Goal: Check status: Check status

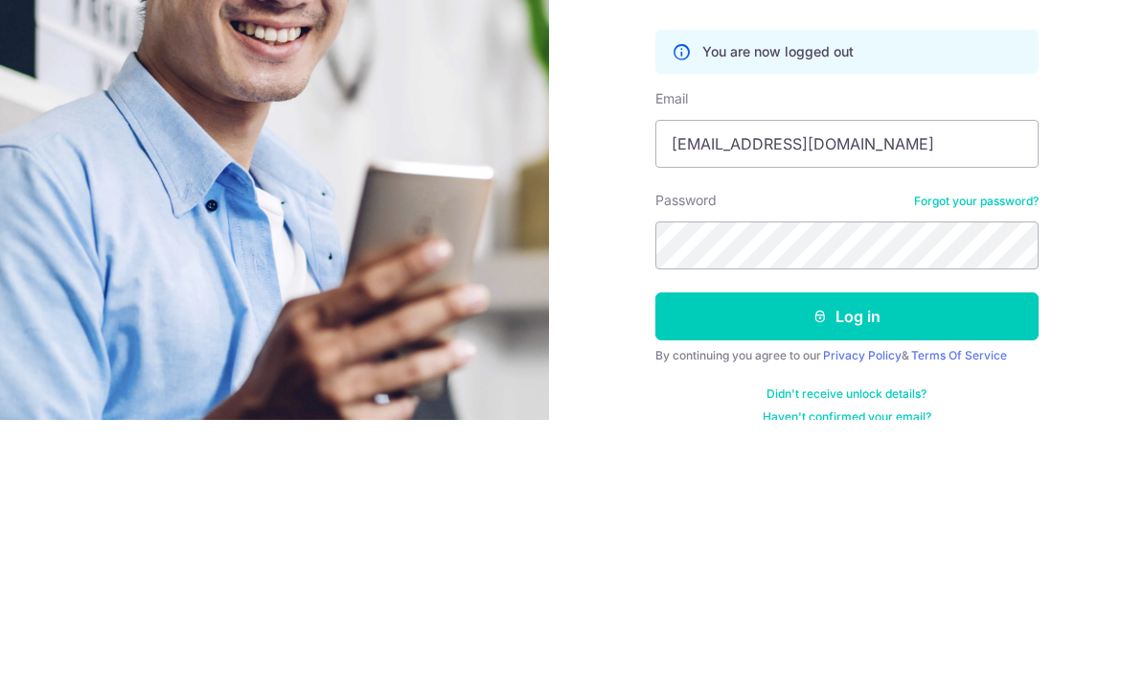
type input "[EMAIL_ADDRESS][DOMAIN_NAME]"
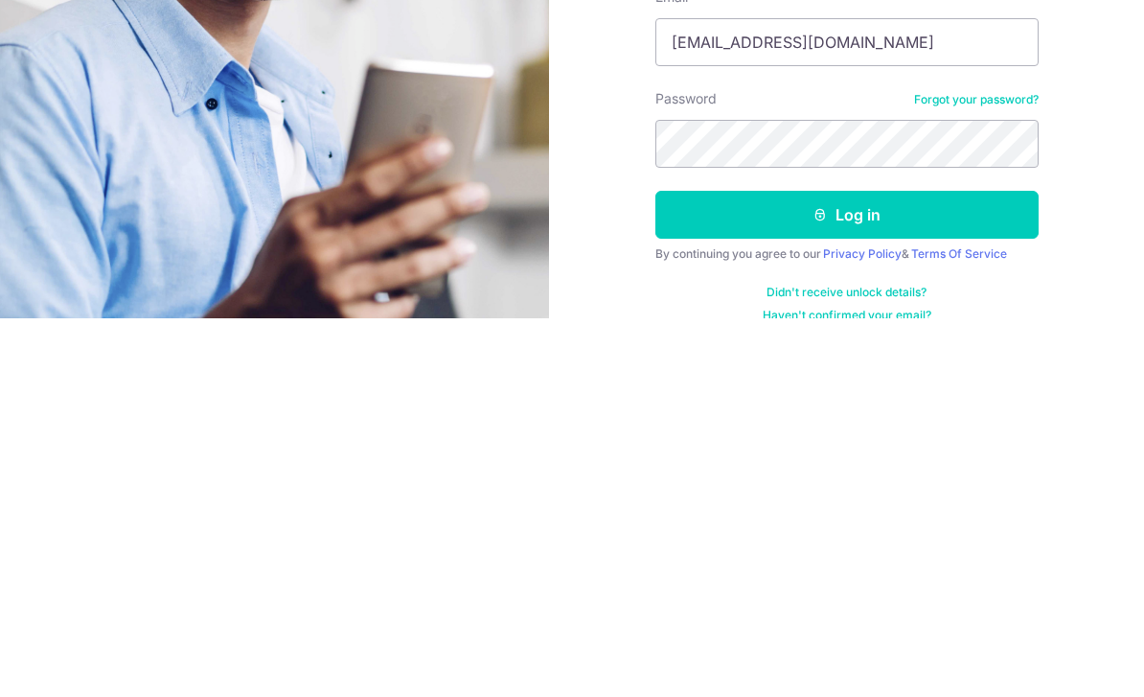
click at [904, 569] on button "Log in" at bounding box center [847, 593] width 383 height 48
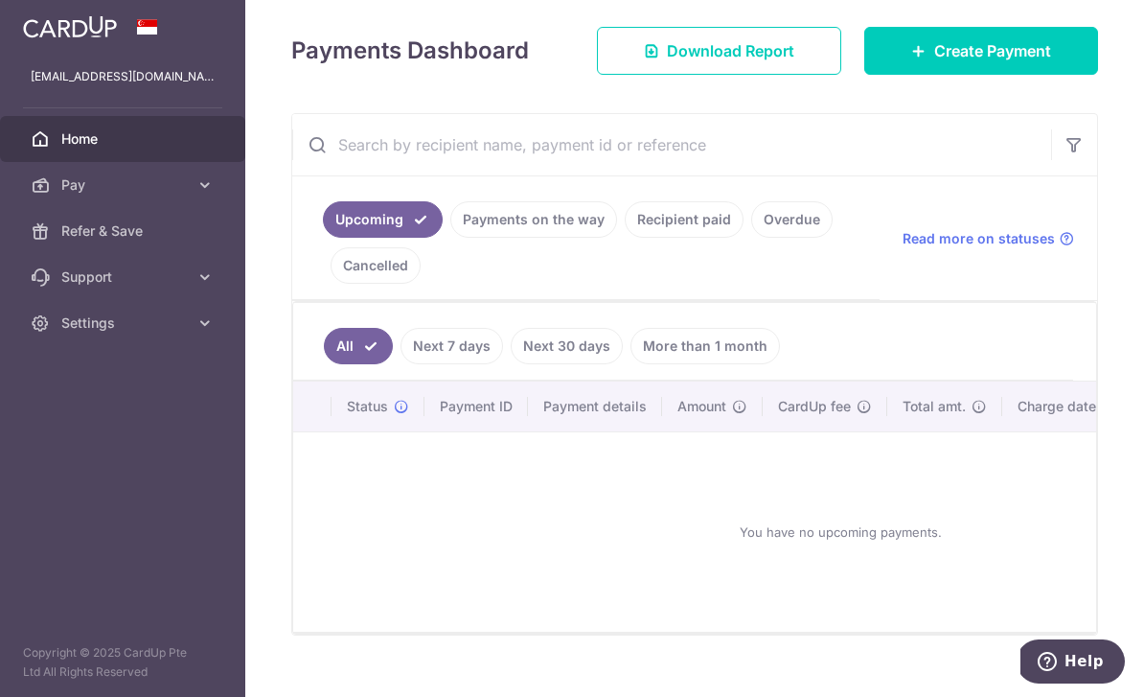
scroll to position [233, 0]
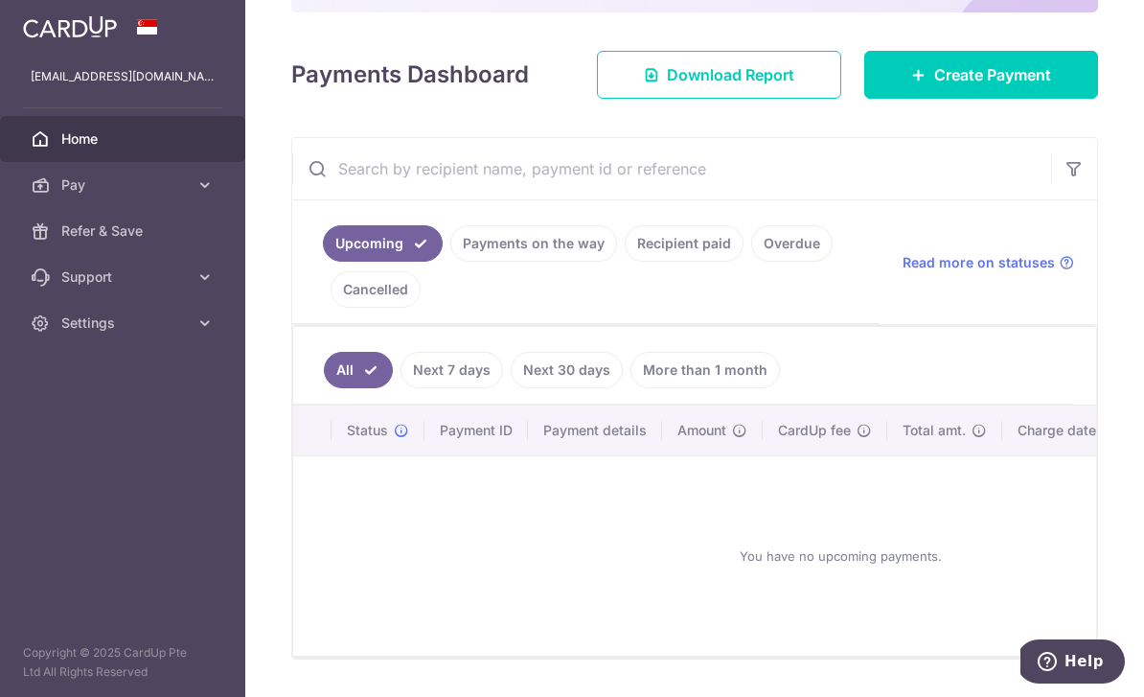
click at [292, 199] on input "text" at bounding box center [671, 168] width 759 height 61
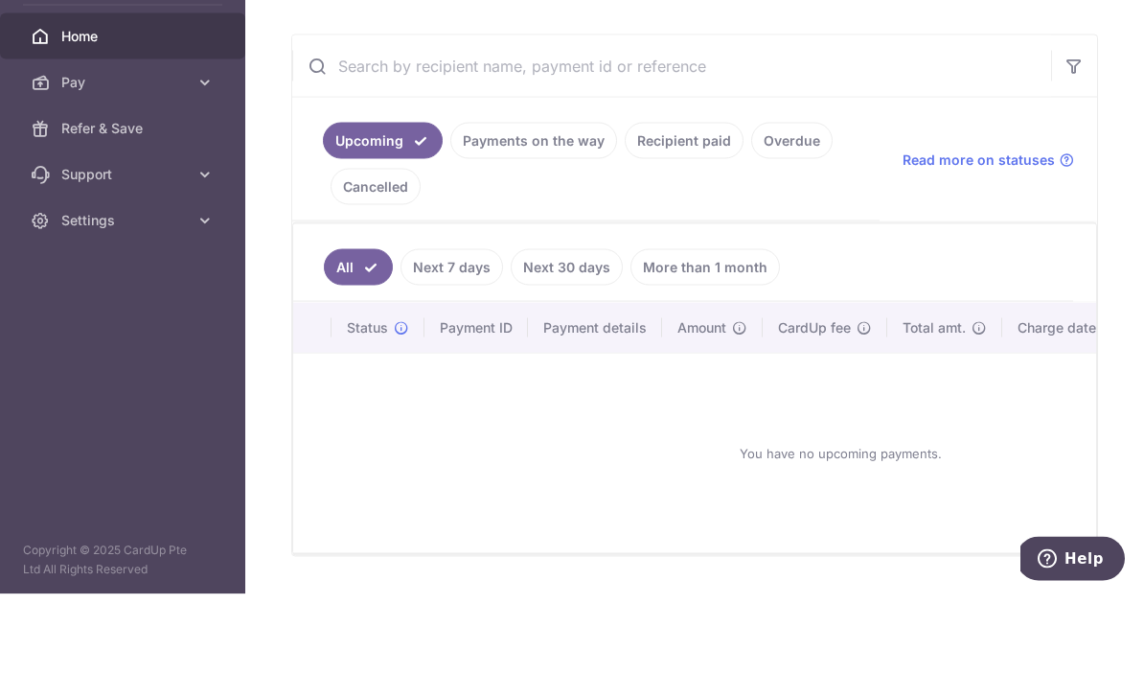
scroll to position [61, 0]
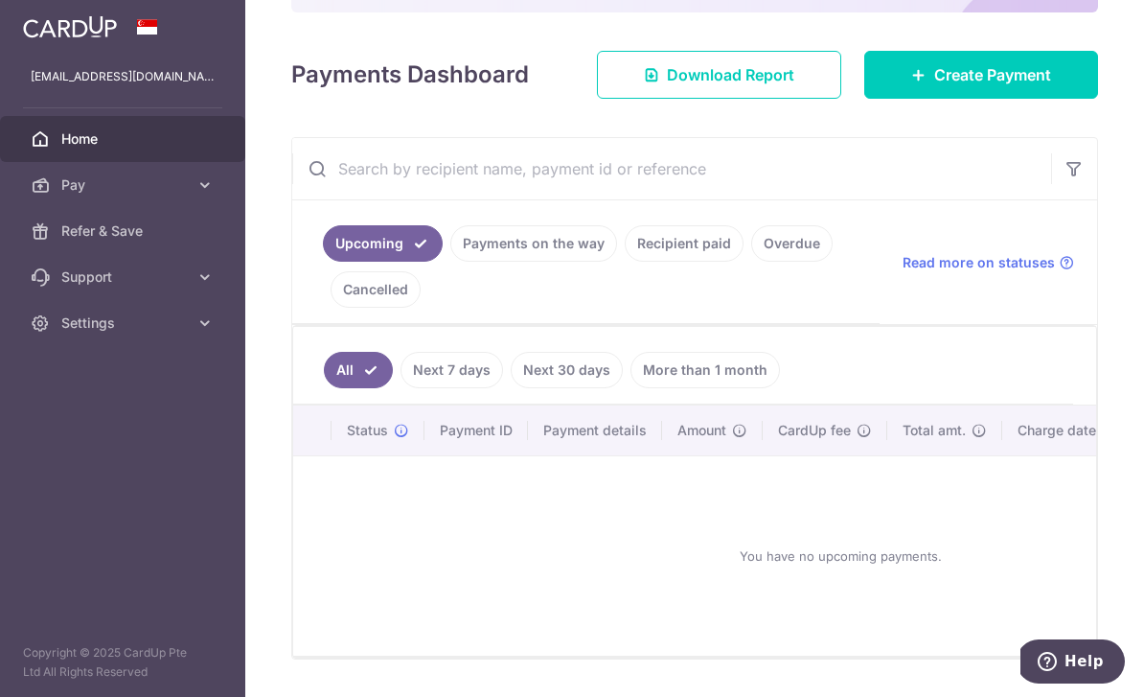
click at [283, 263] on div at bounding box center [578, 351] width 1156 height 703
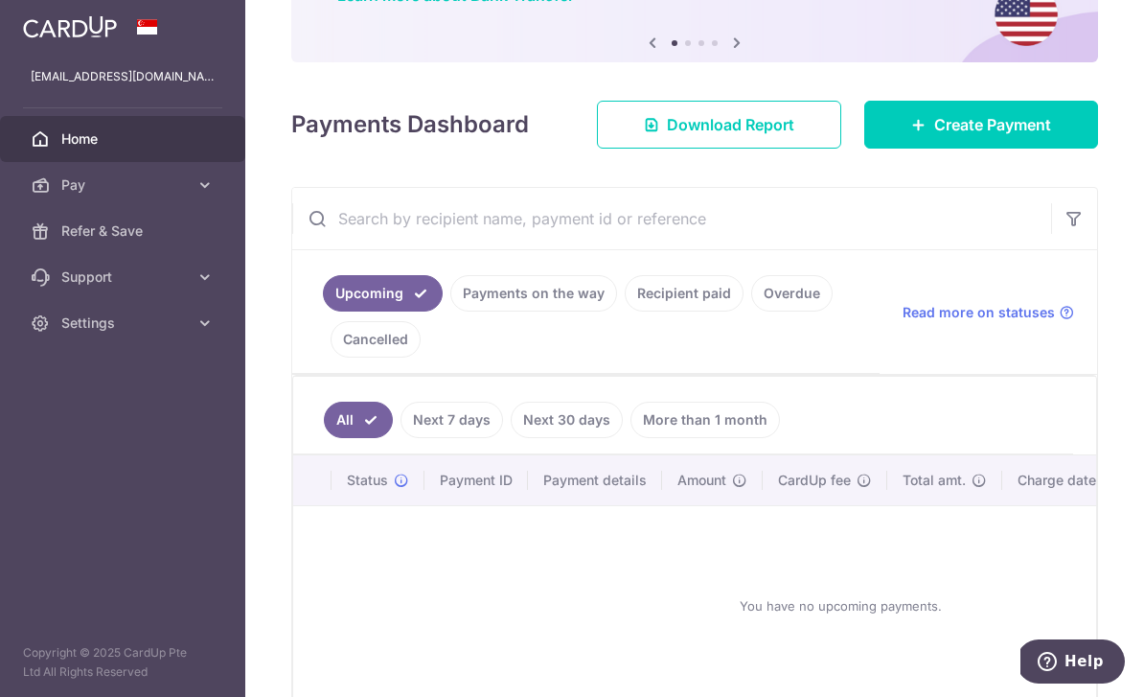
click at [450, 295] on link "Payments on the way" at bounding box center [533, 293] width 167 height 36
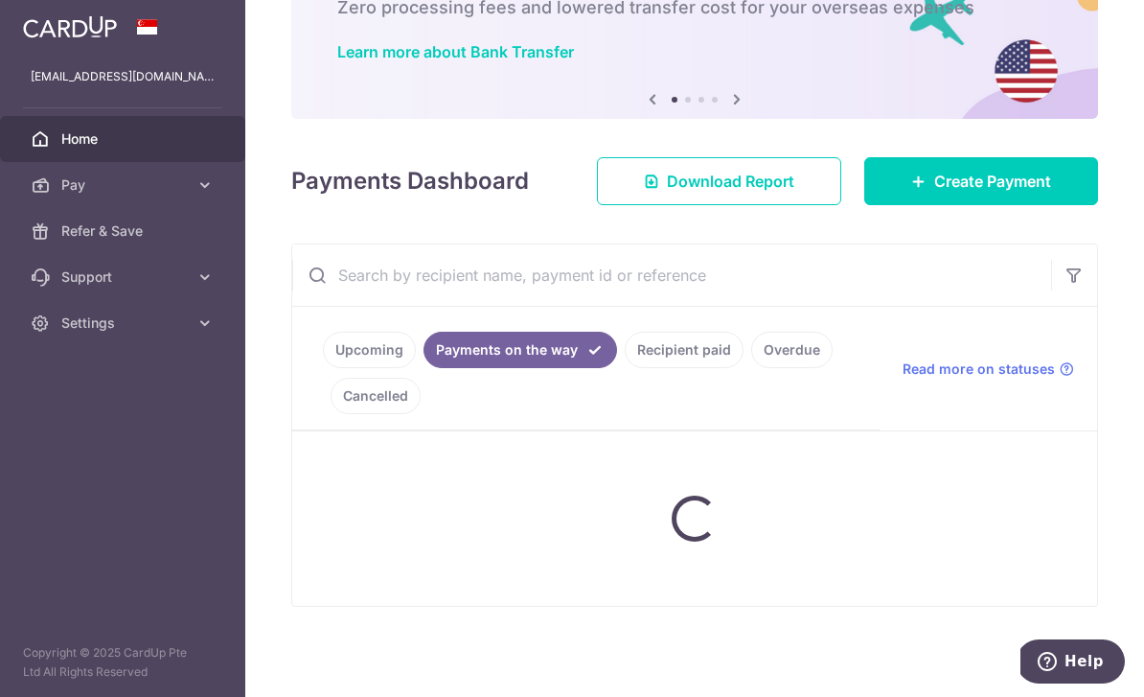
scroll to position [104, 0]
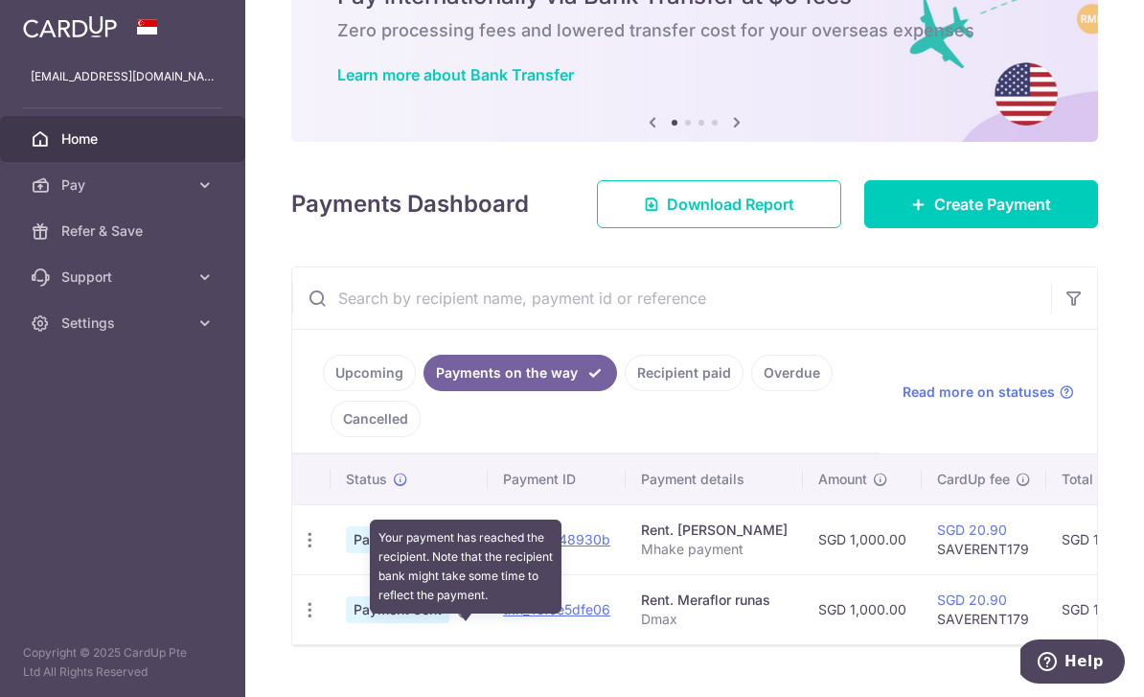
click at [457, 604] on icon at bounding box center [464, 611] width 15 height 15
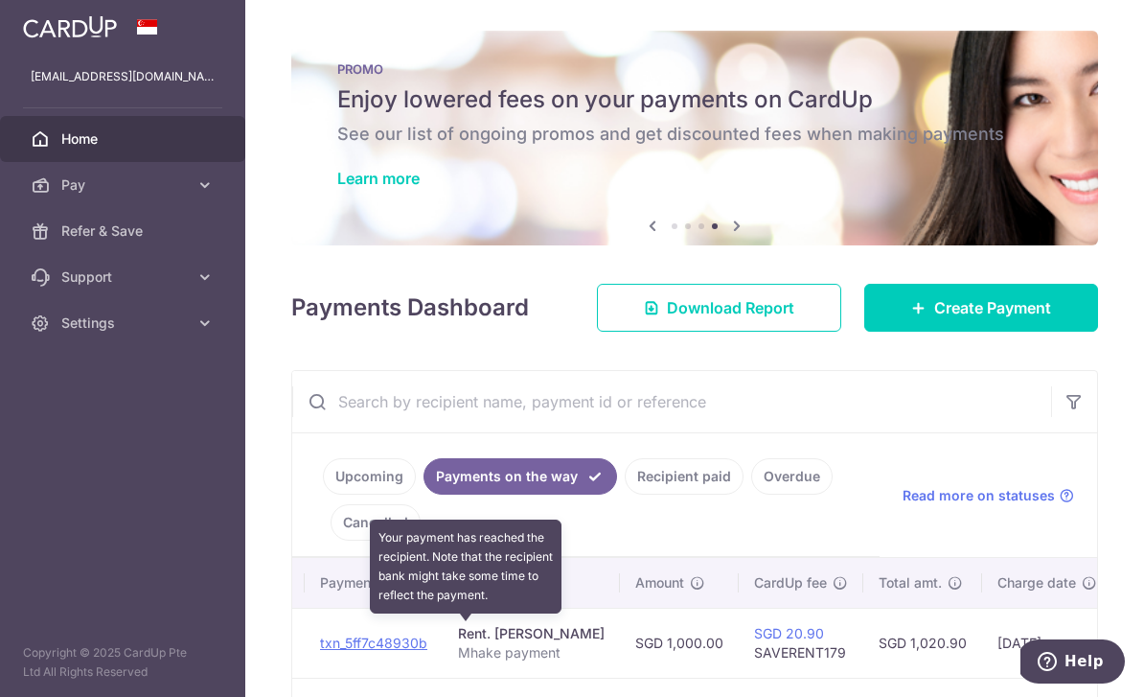
scroll to position [0, 0]
